Goal: Information Seeking & Learning: Check status

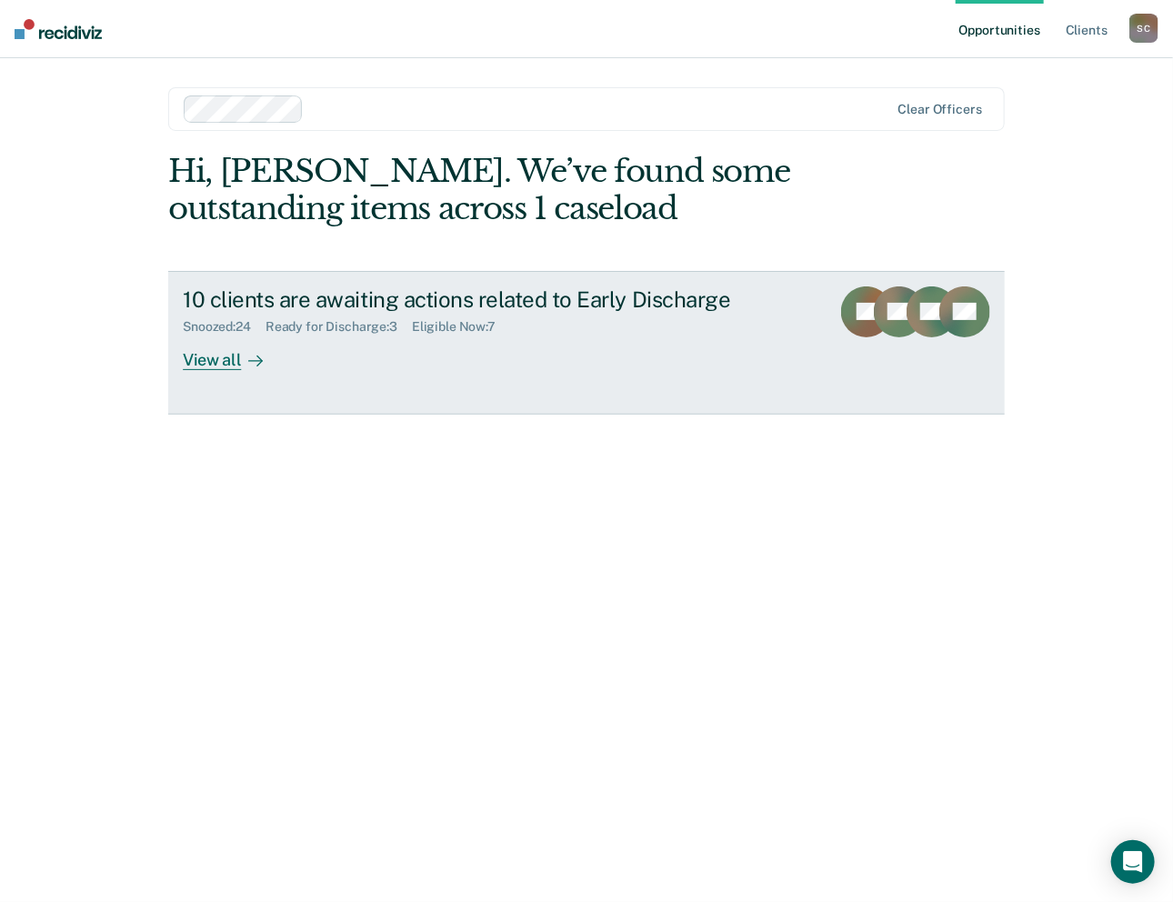
click at [317, 328] on div "Ready for Discharge : 3" at bounding box center [339, 326] width 146 height 15
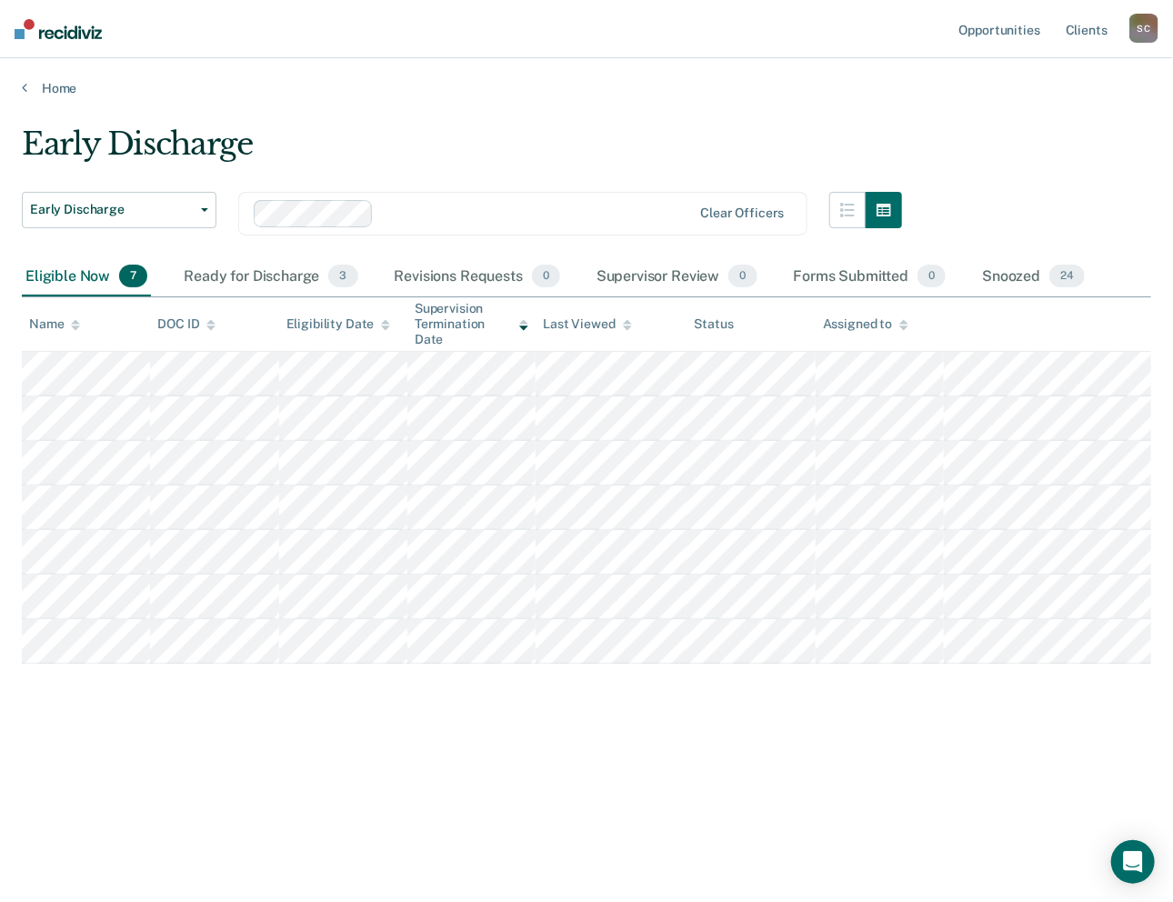
click at [55, 270] on div "Eligible Now 7" at bounding box center [86, 277] width 129 height 40
click at [73, 273] on div "Eligible Now 7" at bounding box center [86, 277] width 129 height 40
click at [1008, 274] on div "Snoozed 24" at bounding box center [1034, 277] width 110 height 40
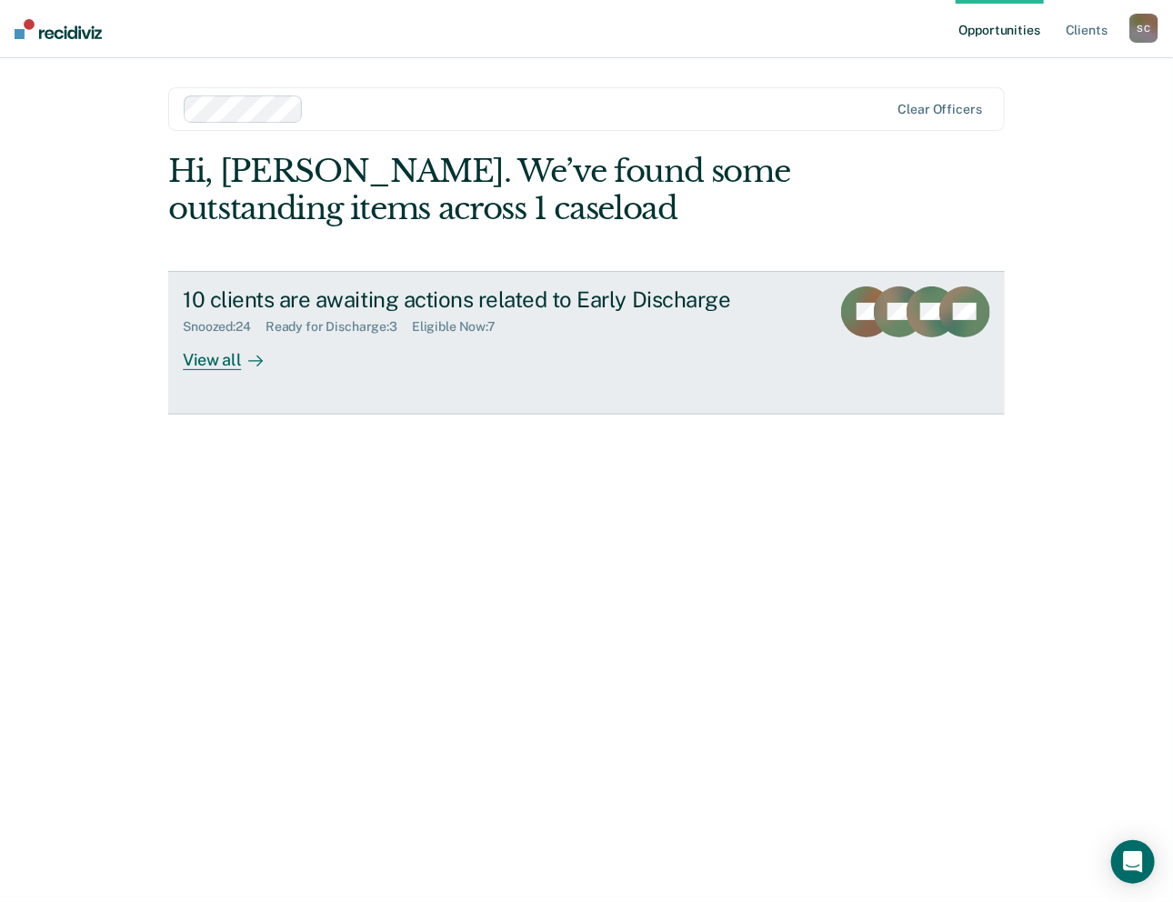
click at [469, 326] on div "Eligible Now : 7" at bounding box center [461, 326] width 98 height 15
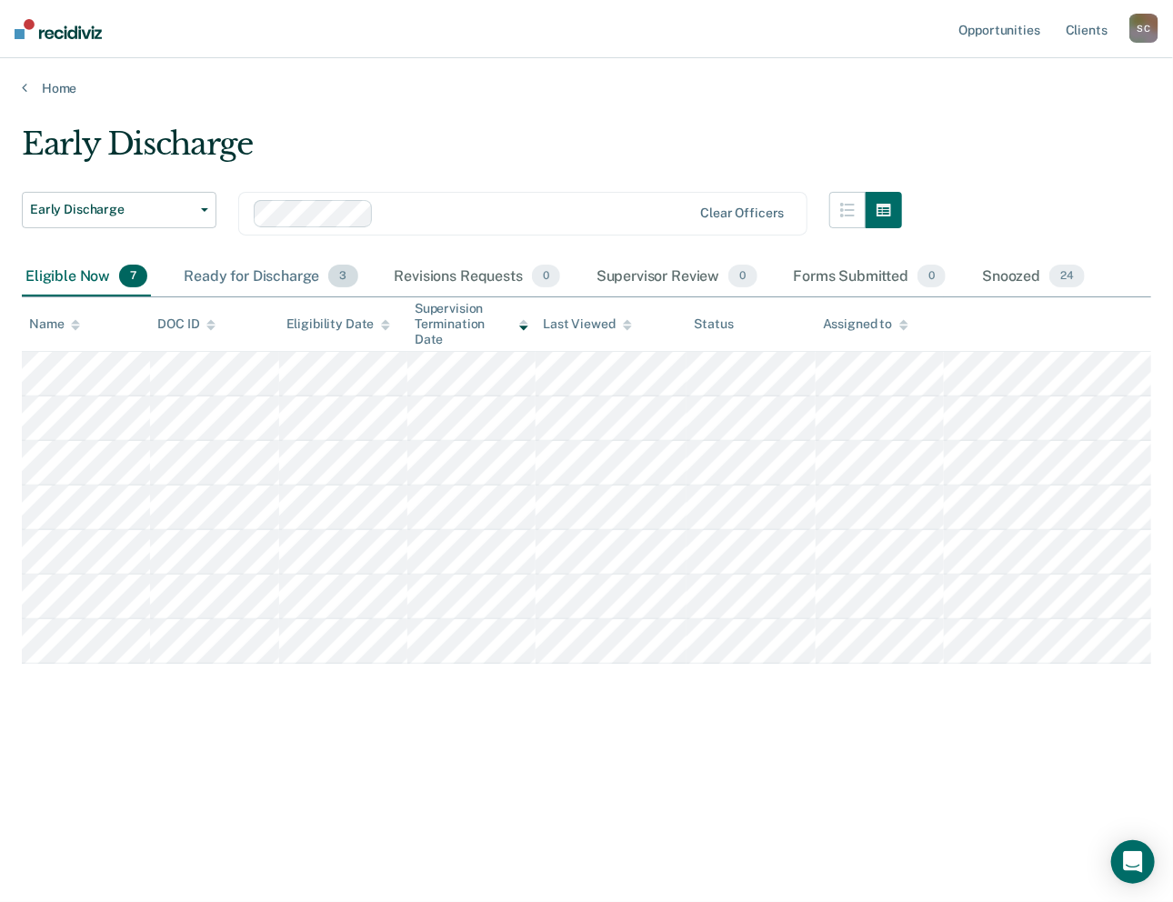
click at [238, 274] on div "Ready for Discharge 3" at bounding box center [270, 277] width 181 height 40
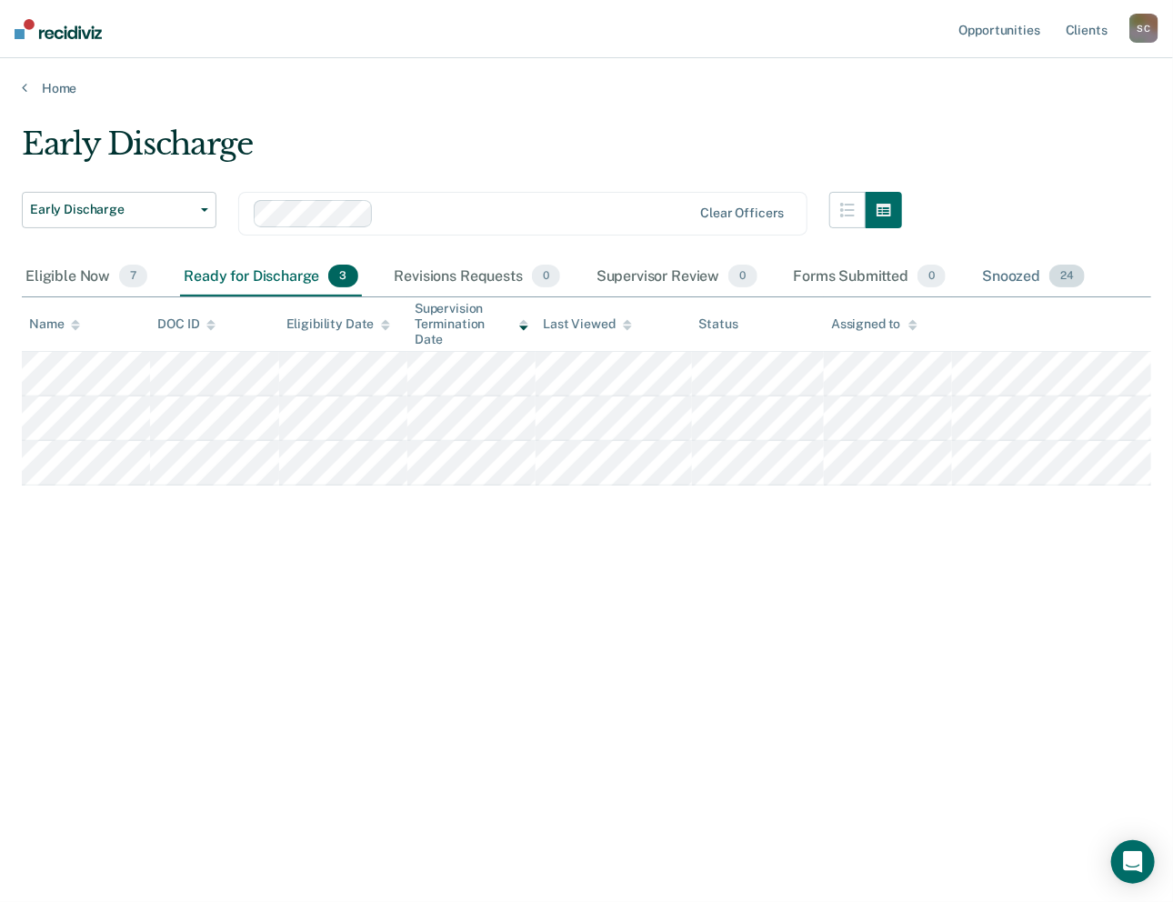
click at [1026, 275] on div "Snoozed 24" at bounding box center [1034, 277] width 110 height 40
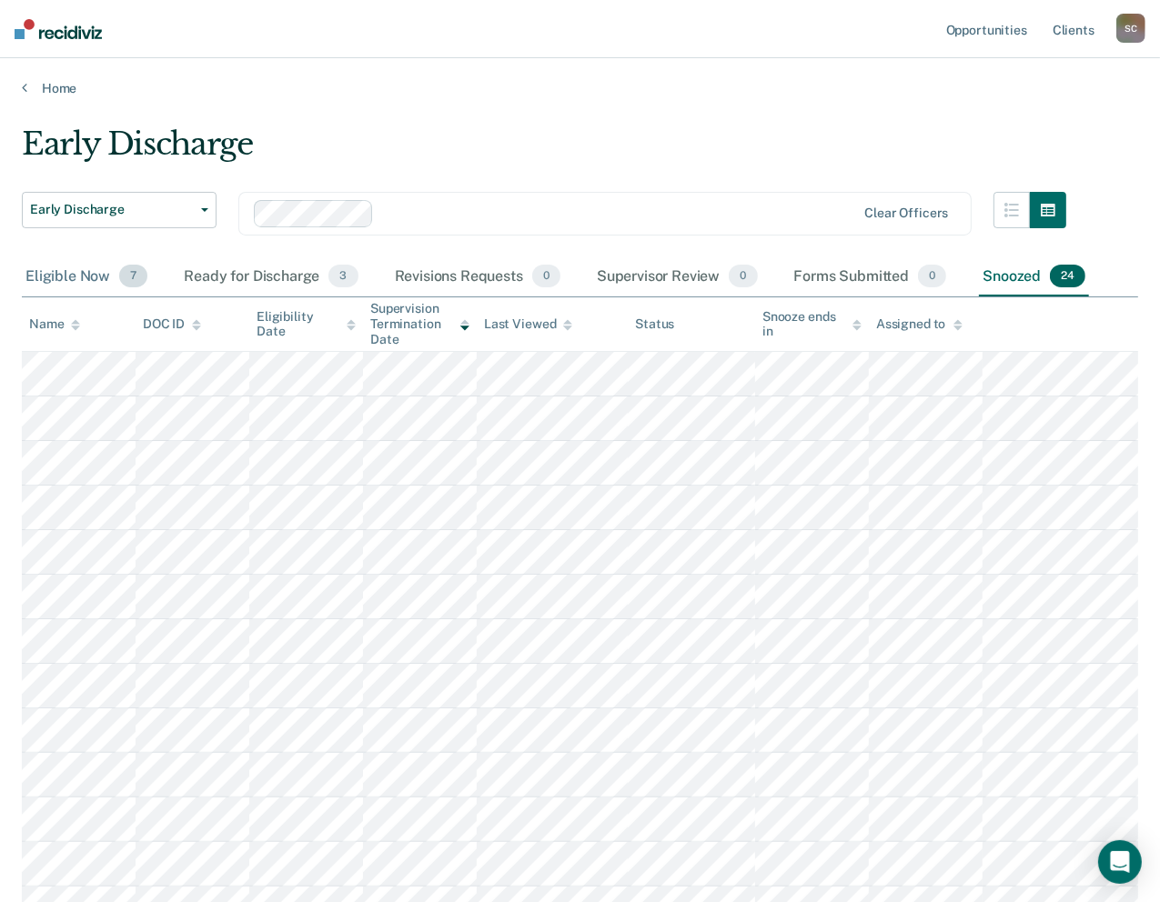
click at [54, 271] on div "Eligible Now 7" at bounding box center [86, 277] width 129 height 40
